Goal: Find specific page/section: Find specific page/section

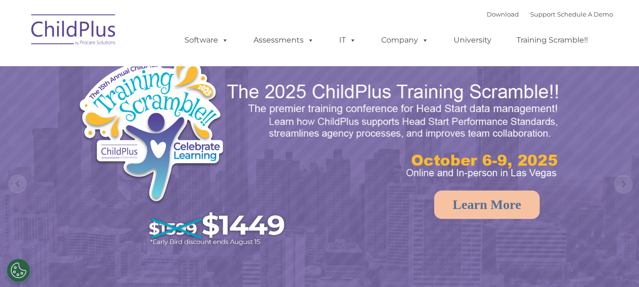
select select "MEDIUM"
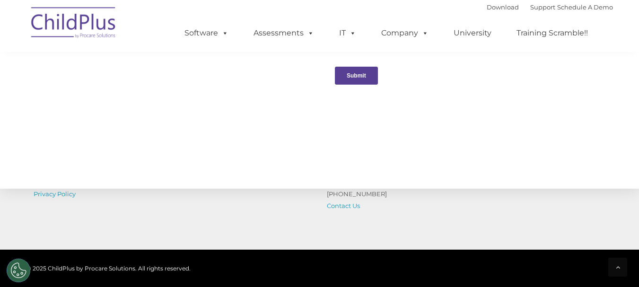
scroll to position [1075, 0]
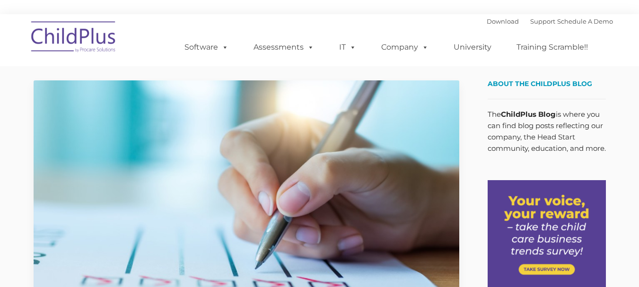
type input ""
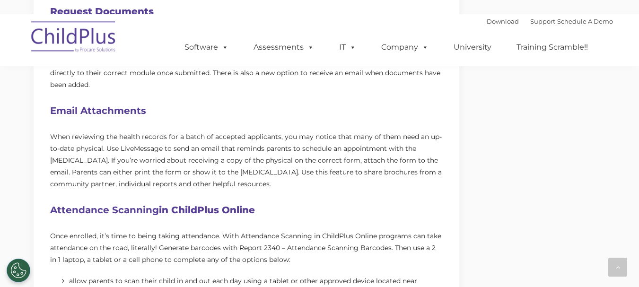
scroll to position [553, 0]
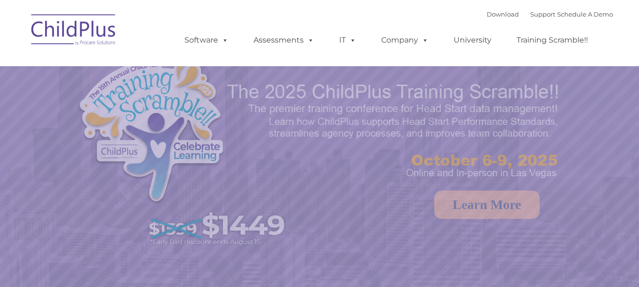
select select "MEDIUM"
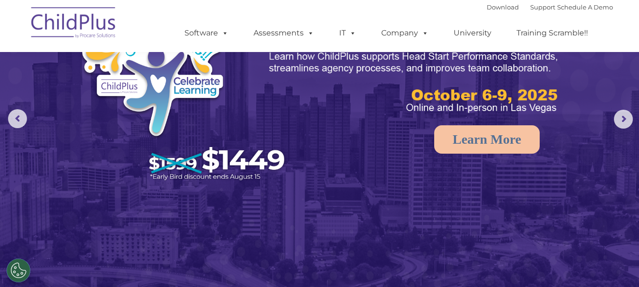
scroll to position [35, 0]
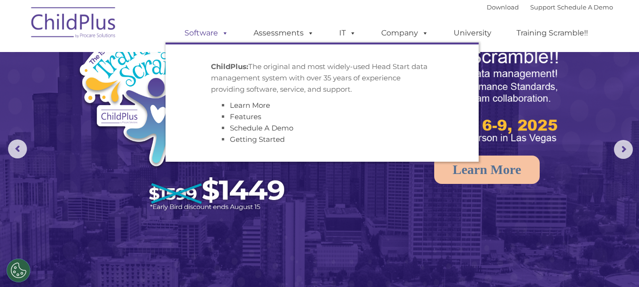
click at [212, 34] on link "Software" at bounding box center [206, 33] width 63 height 19
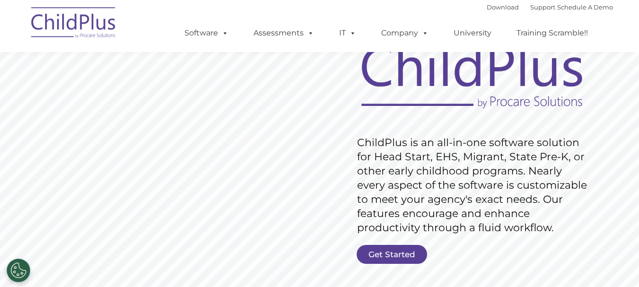
scroll to position [88, 0]
click at [396, 247] on link "Get Started" at bounding box center [392, 254] width 70 height 19
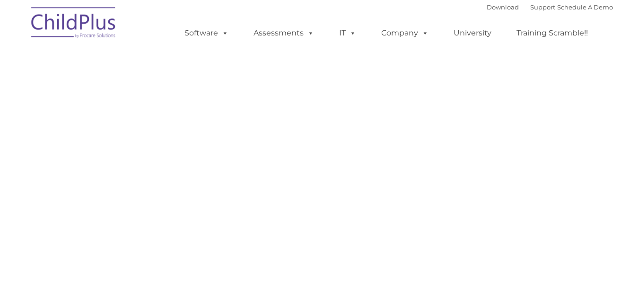
select select "MEDIUM"
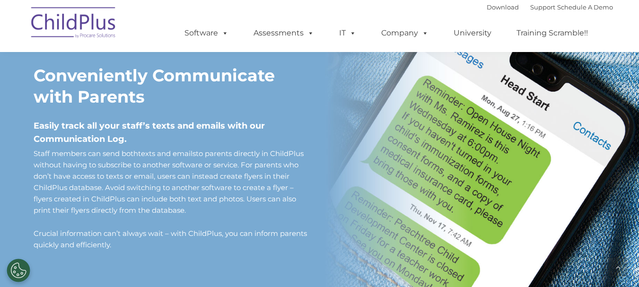
scroll to position [796, 0]
